Goal: Task Accomplishment & Management: Use online tool/utility

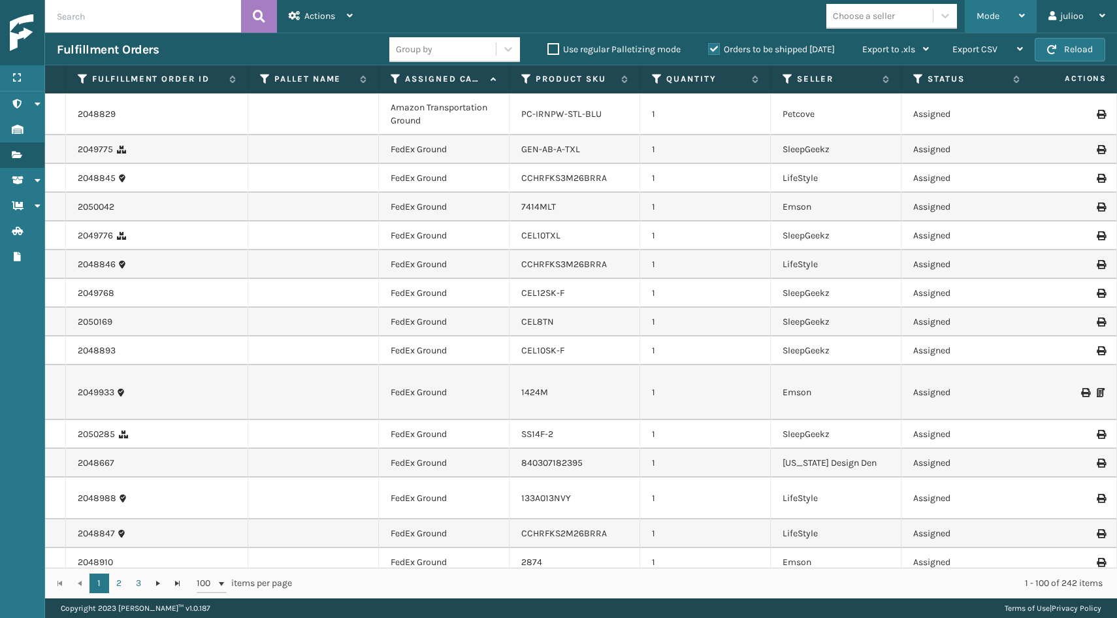
click at [998, 22] on div "Mode" at bounding box center [1000, 16] width 48 height 33
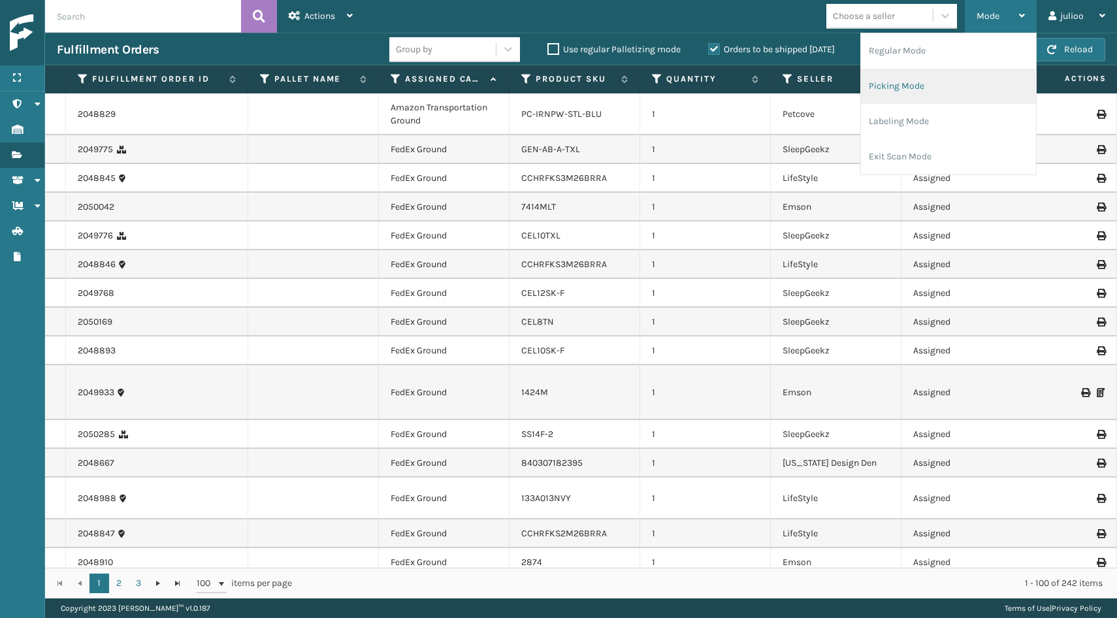
click at [945, 86] on li "Picking Mode" at bounding box center [948, 86] width 175 height 35
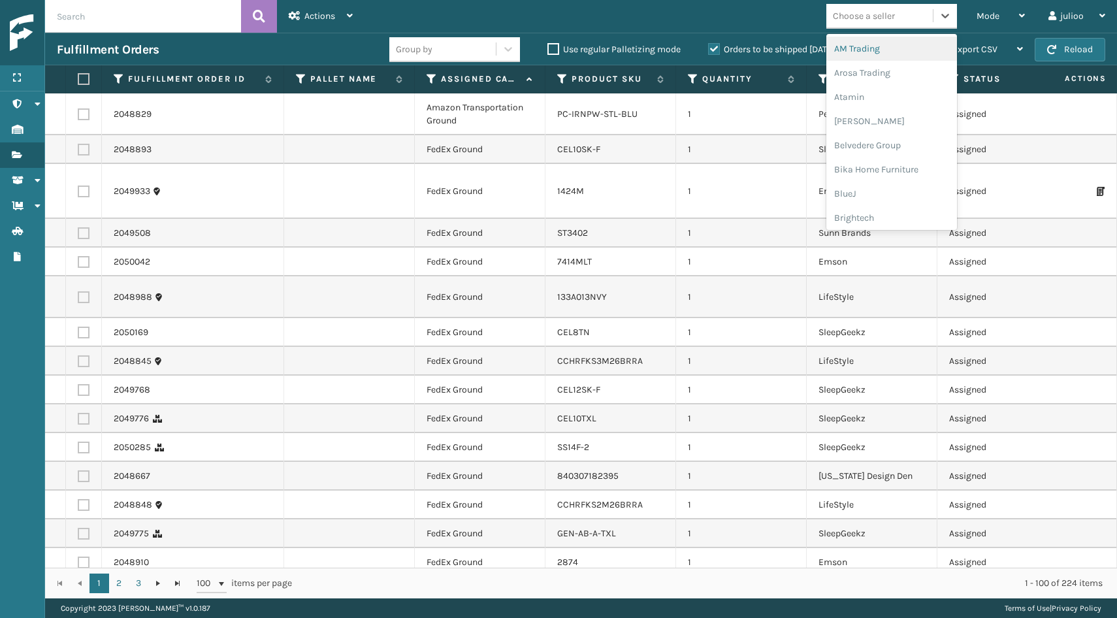
click at [854, 14] on div "Choose a seller" at bounding box center [864, 16] width 62 height 14
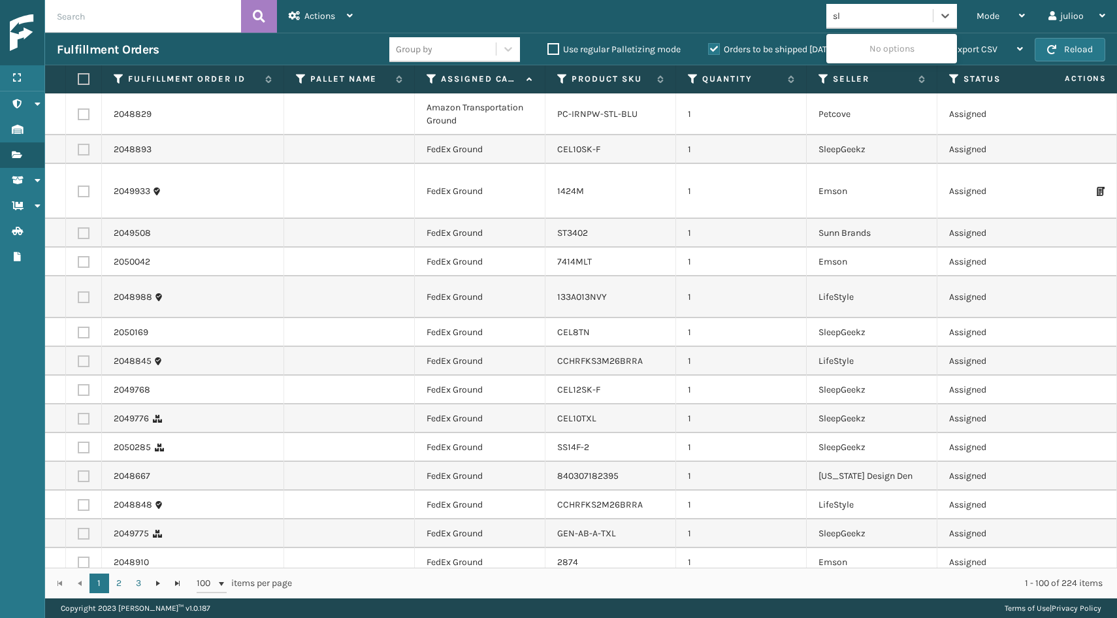
type input "sle"
click at [857, 52] on div "SleepGeekz" at bounding box center [891, 49] width 131 height 24
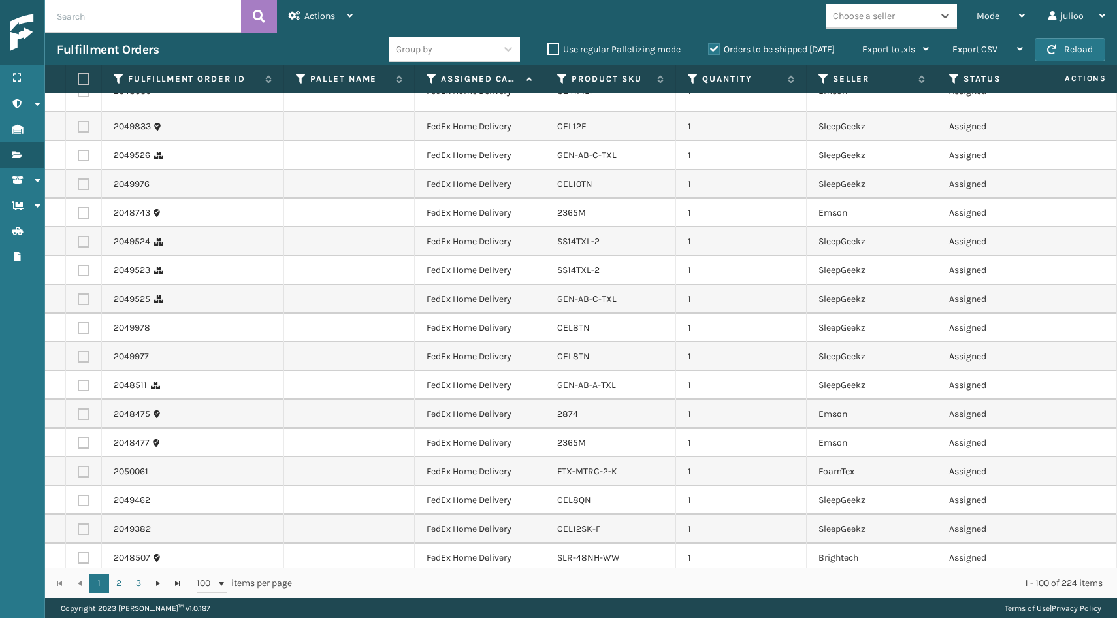
scroll to position [2582, 0]
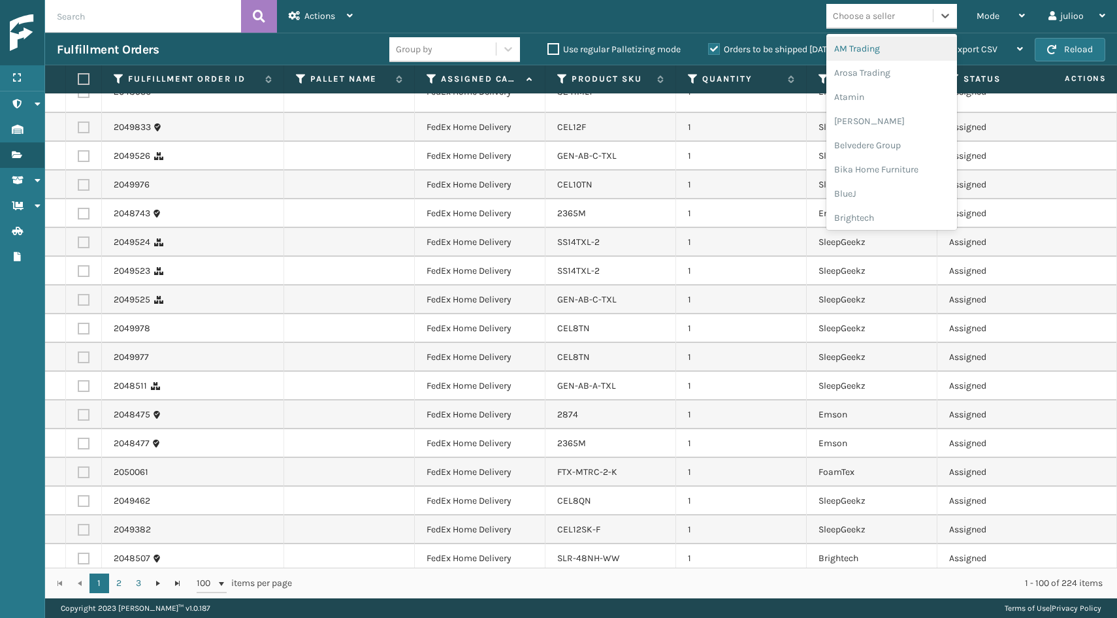
click at [846, 20] on div "Choose a seller" at bounding box center [864, 16] width 62 height 14
type input "em"
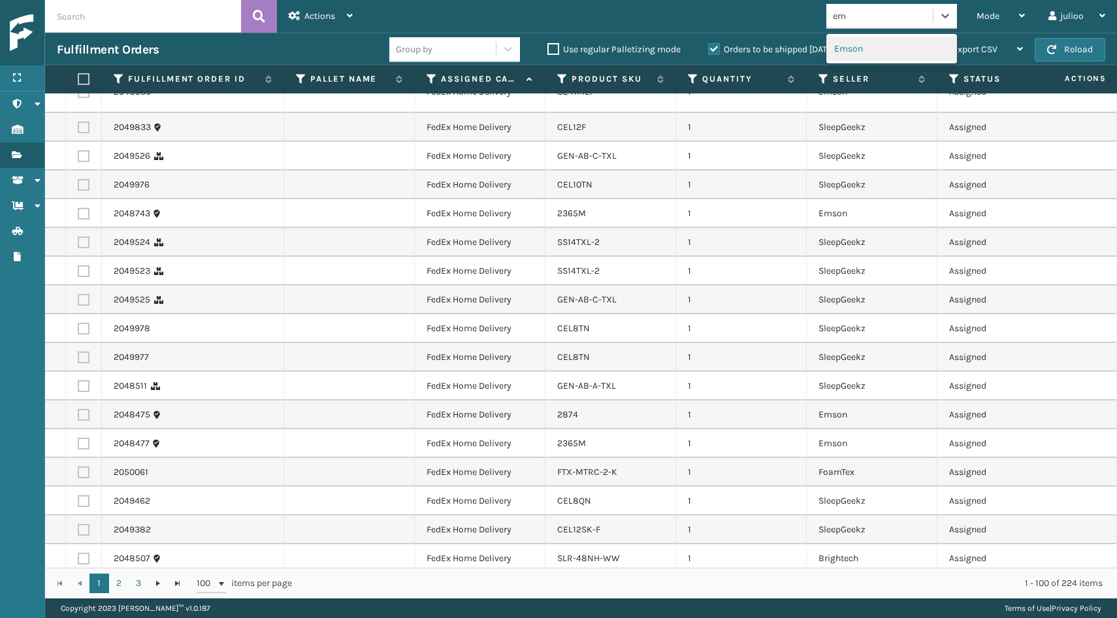
click at [846, 40] on div "Emson" at bounding box center [891, 49] width 131 height 24
